Goal: Communication & Community: Answer question/provide support

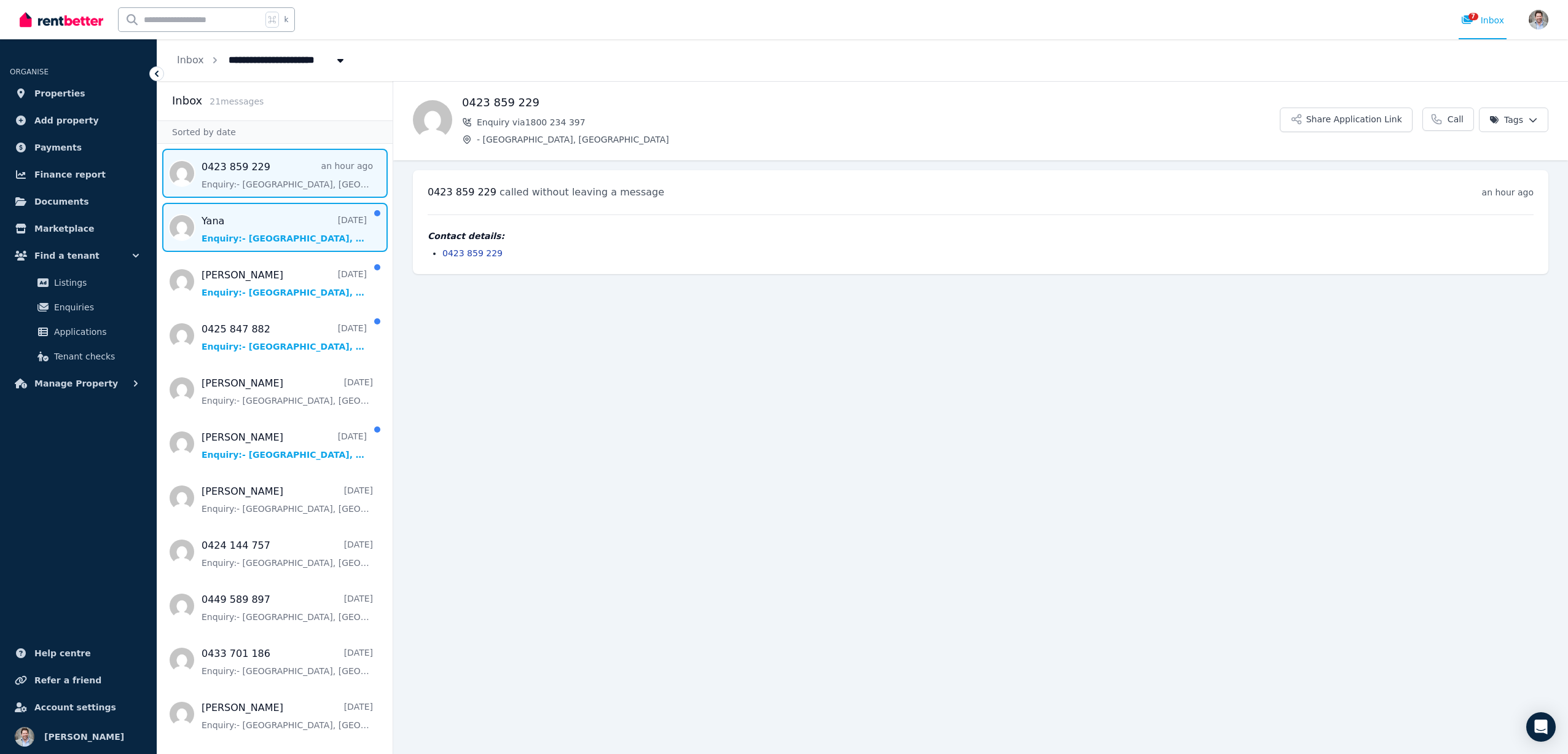
click at [263, 231] on span "Message list" at bounding box center [275, 227] width 235 height 49
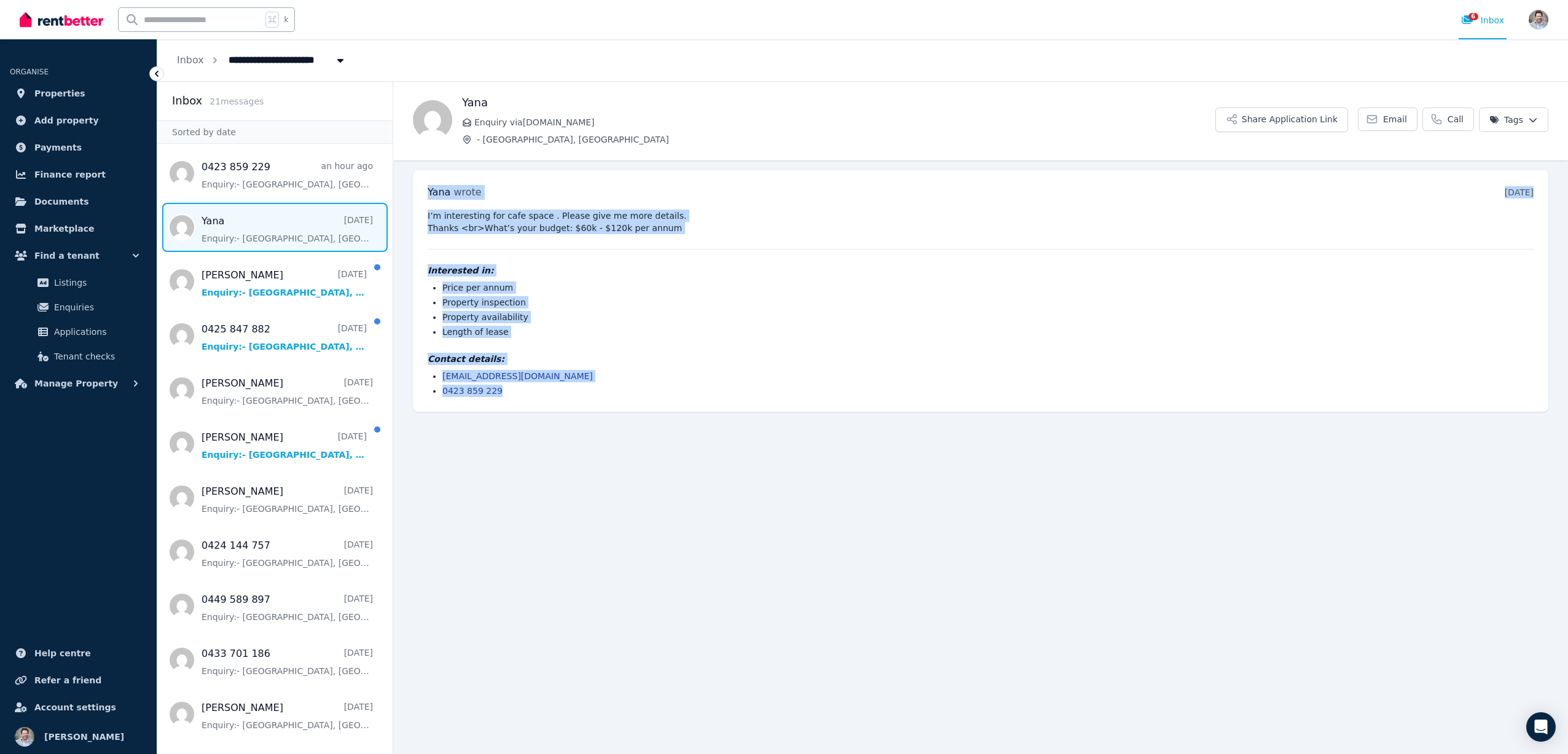
drag, startPoint x: 430, startPoint y: 192, endPoint x: 530, endPoint y: 388, distance: 220.0
click at [530, 388] on div "[PERSON_NAME] wrote [DATE] 10:43 pm [DATE][DATE] I’m interesting for cafe space…" at bounding box center [981, 291] width 1135 height 242
copy div "[PERSON_NAME] wrote [DATE] 10:43 pm [DATE][DATE] I’m interesting for cafe space…"
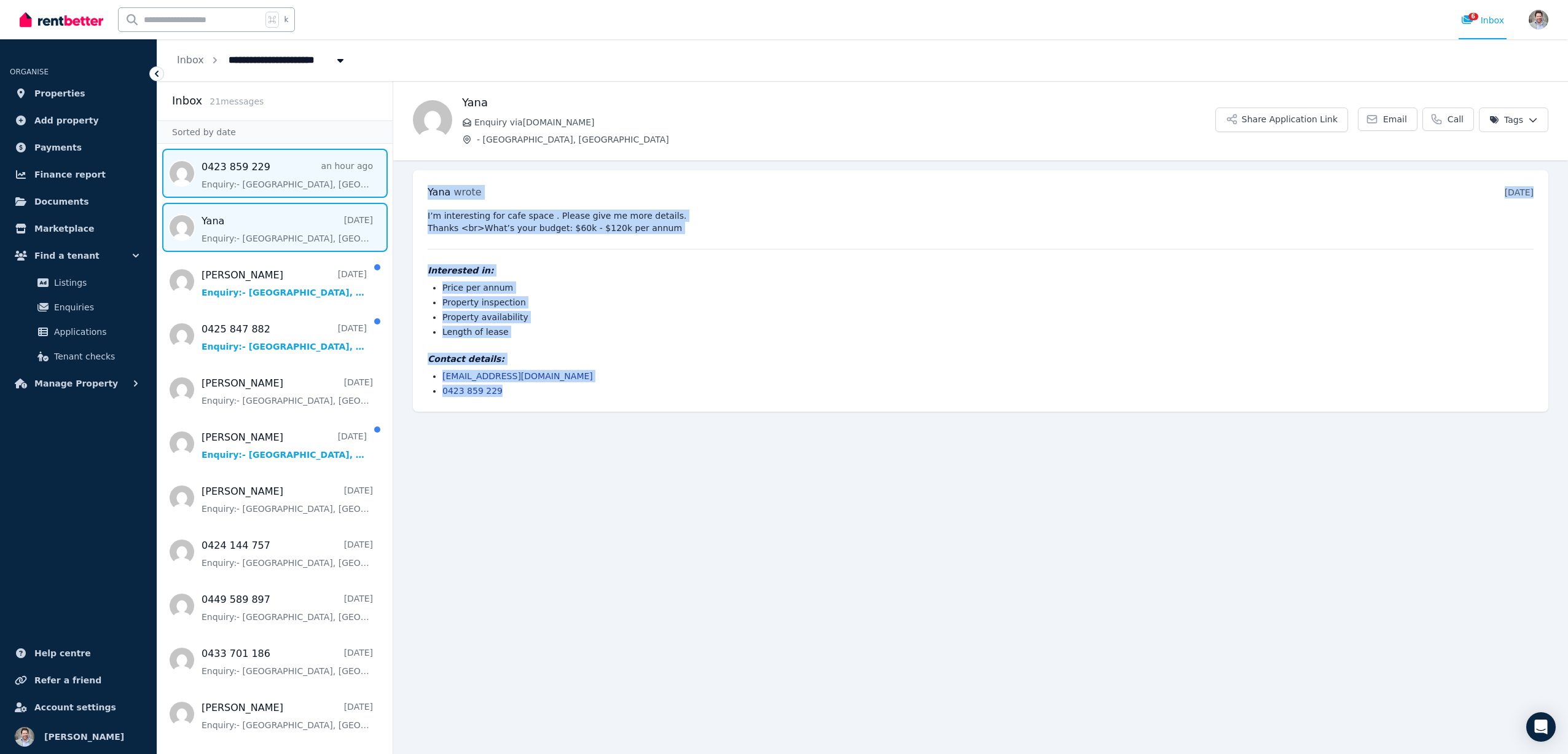
click at [199, 165] on span "Message list" at bounding box center [275, 173] width 235 height 49
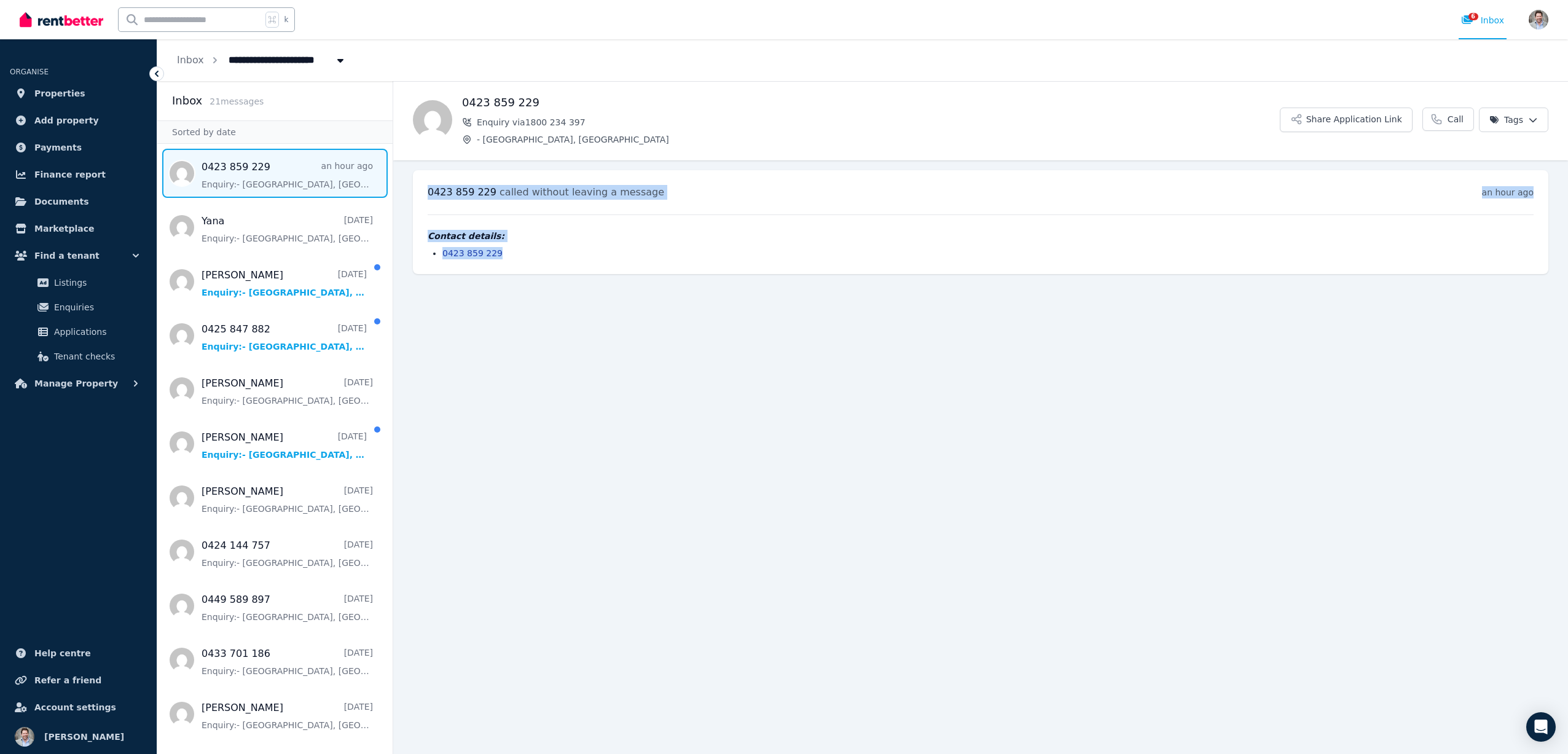
drag, startPoint x: 429, startPoint y: 192, endPoint x: 517, endPoint y: 251, distance: 105.9
click at [517, 251] on div "[PHONE_NUMBER] called without leaving a message an hour ago 4:26 pm [DATE][DATE…" at bounding box center [981, 222] width 1135 height 104
copy div "[PHONE_NUMBER] called without leaving a message an hour ago 4:26 pm [DATE][DATE…"
click at [276, 281] on span "Message list" at bounding box center [275, 281] width 235 height 49
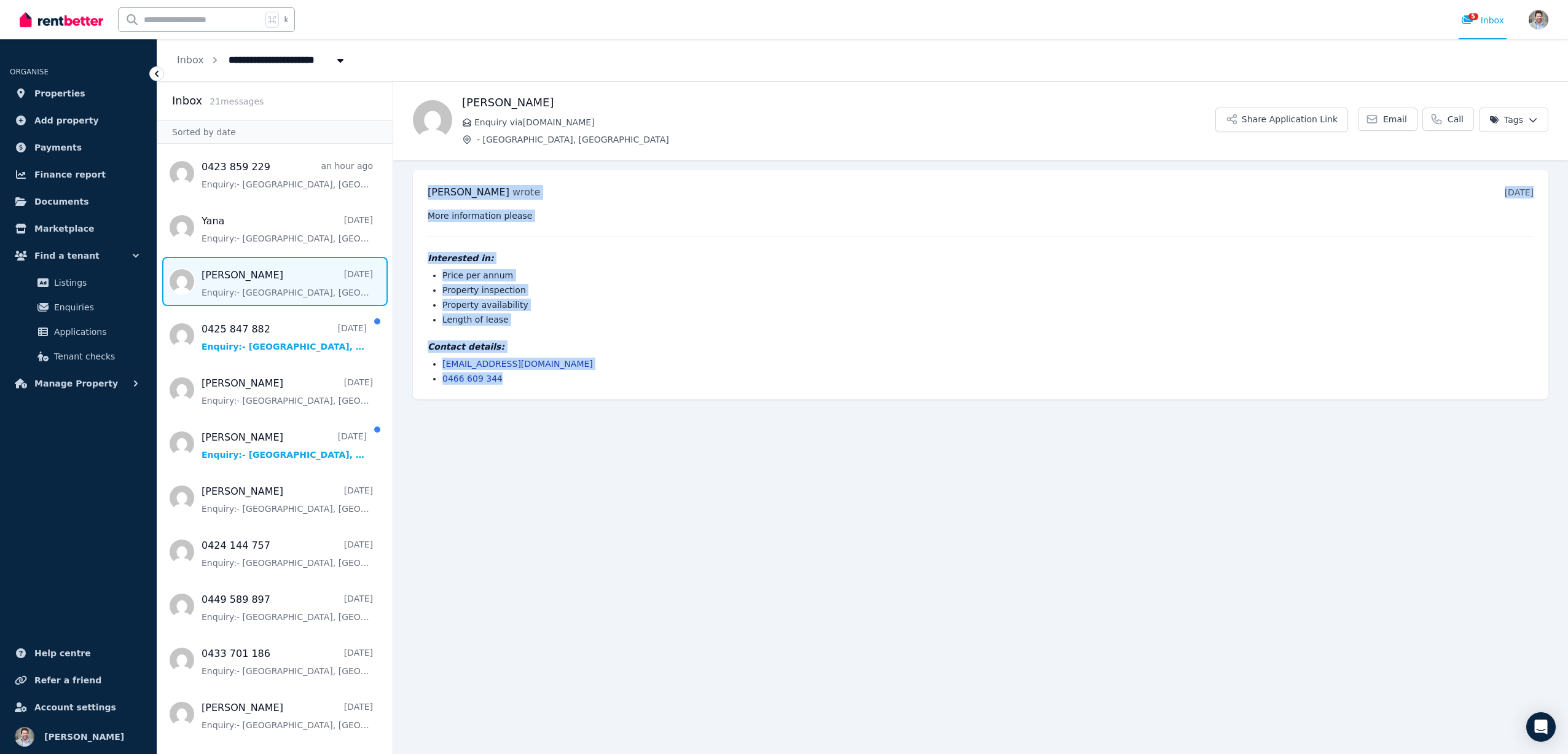
drag, startPoint x: 428, startPoint y: 192, endPoint x: 512, endPoint y: 377, distance: 203.2
click at [512, 377] on div "[PERSON_NAME] wrote [DATE] 3:33 pm [DATE][DATE] More information please Interes…" at bounding box center [981, 285] width 1135 height 229
copy div "[PERSON_NAME] wrote [DATE] 3:33 pm [DATE][DATE] More information please Interes…"
